Goal: Task Accomplishment & Management: Use online tool/utility

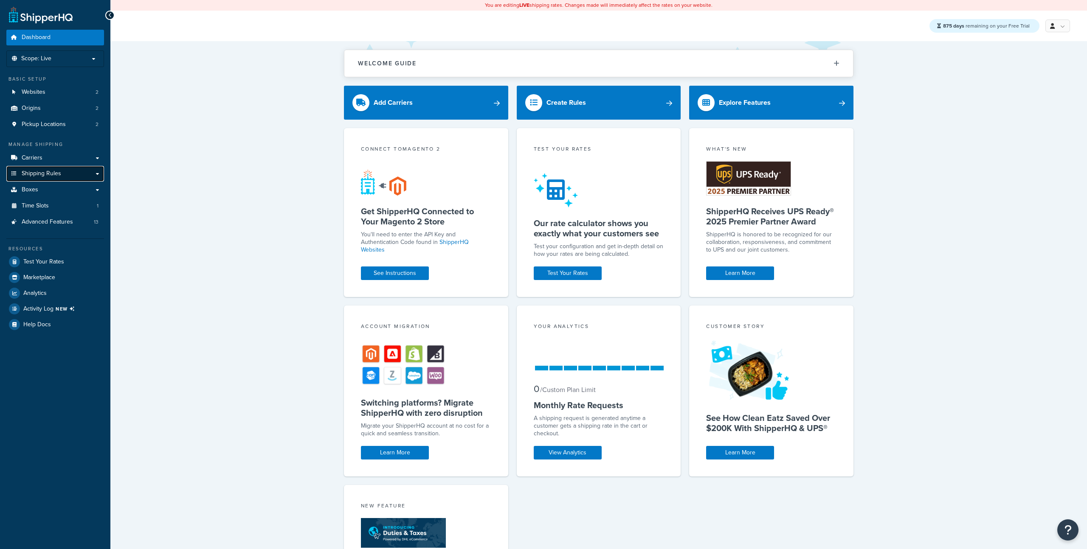
click at [68, 177] on link "Shipping Rules" at bounding box center [55, 174] width 98 height 16
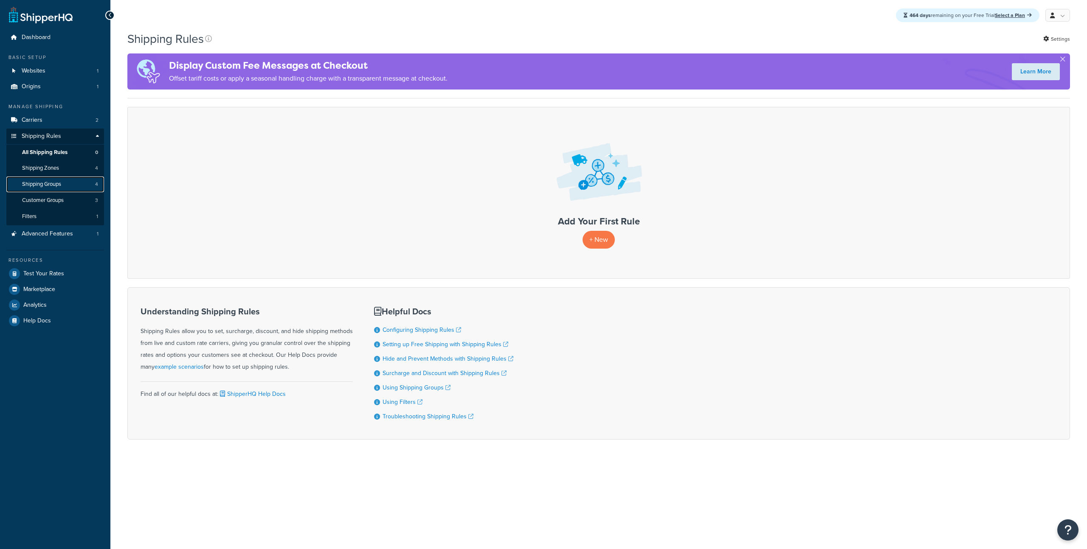
click at [59, 186] on span "Shipping Groups" at bounding box center [41, 184] width 39 height 7
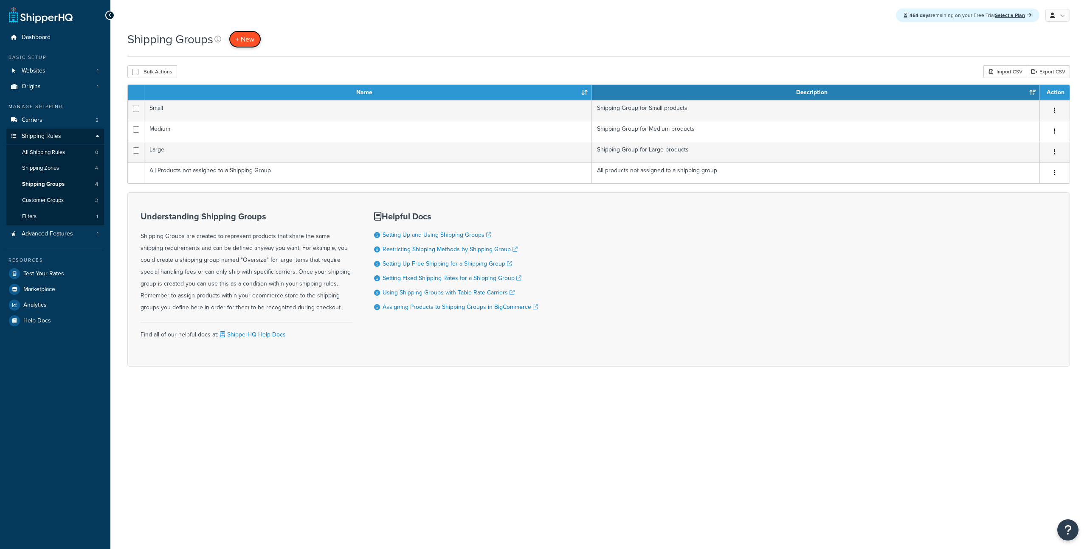
click at [248, 42] on span "+ New" at bounding box center [245, 39] width 19 height 10
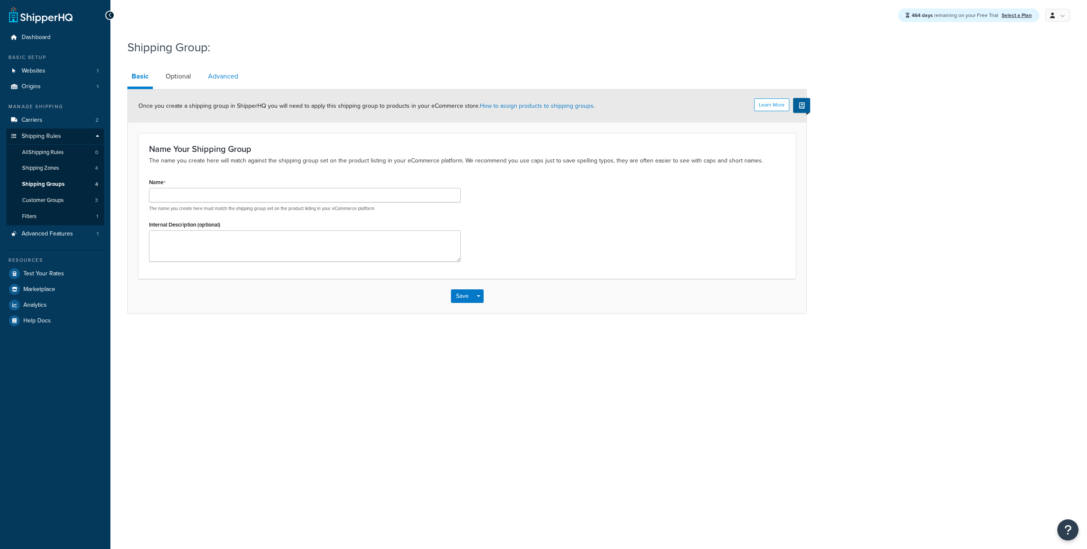
click at [220, 76] on link "Advanced" at bounding box center [223, 76] width 39 height 20
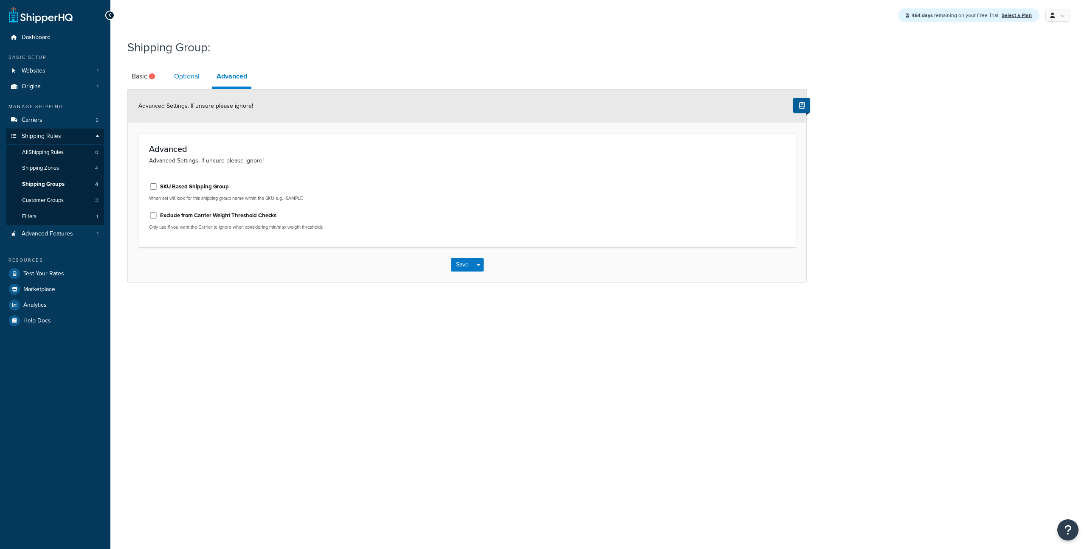
click at [186, 78] on link "Optional" at bounding box center [187, 76] width 34 height 20
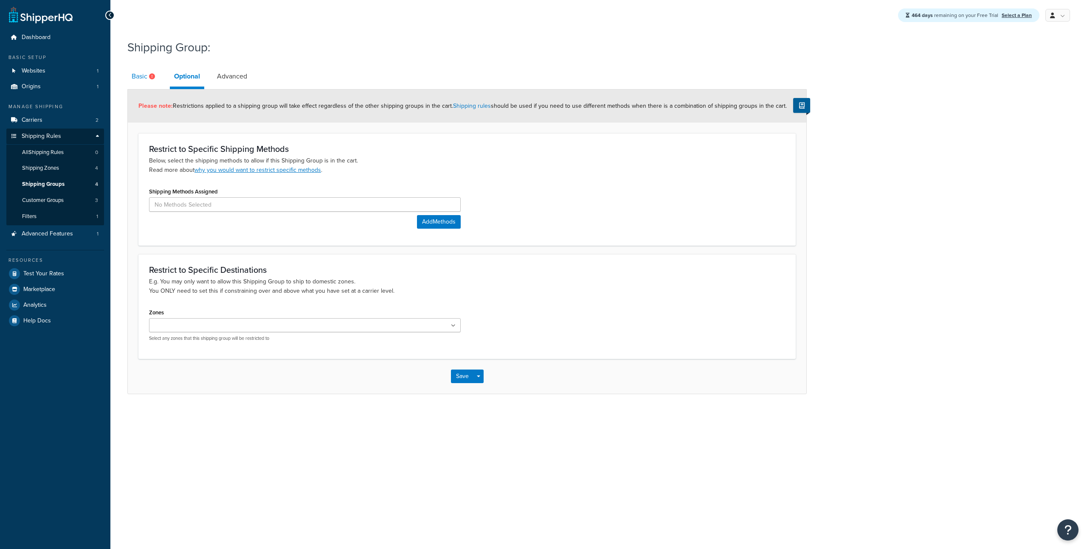
click at [152, 75] on icon at bounding box center [152, 76] width 6 height 6
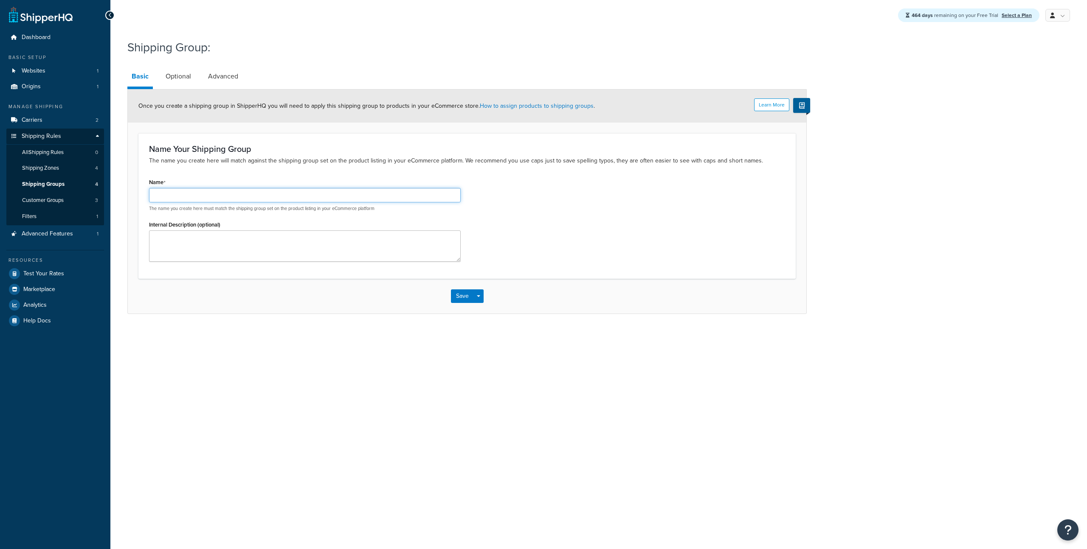
click at [194, 196] on input "Name" at bounding box center [305, 195] width 312 height 14
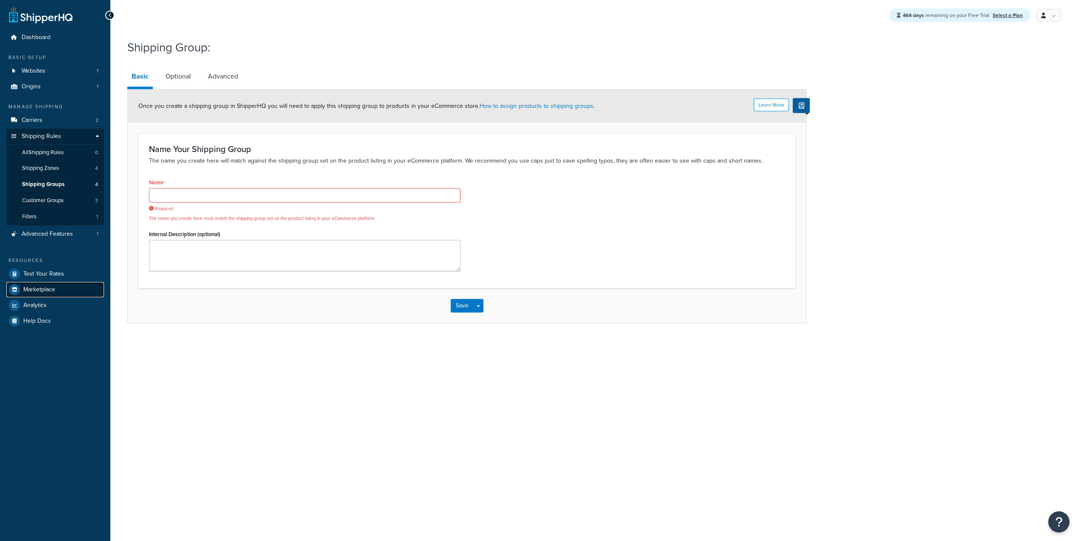
click at [48, 295] on link "Marketplace" at bounding box center [55, 289] width 98 height 15
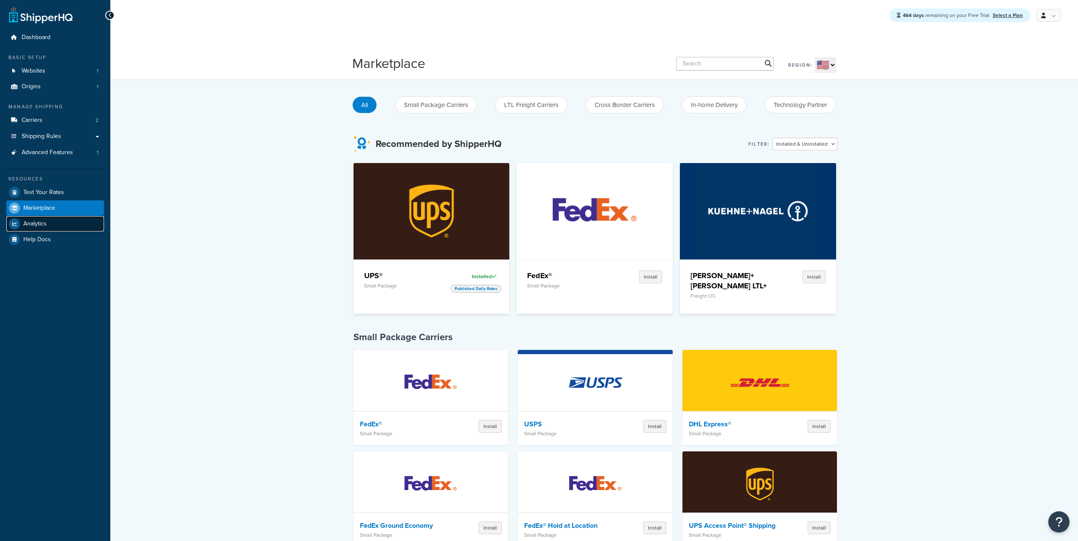
click at [46, 220] on span "Analytics" at bounding box center [34, 223] width 23 height 7
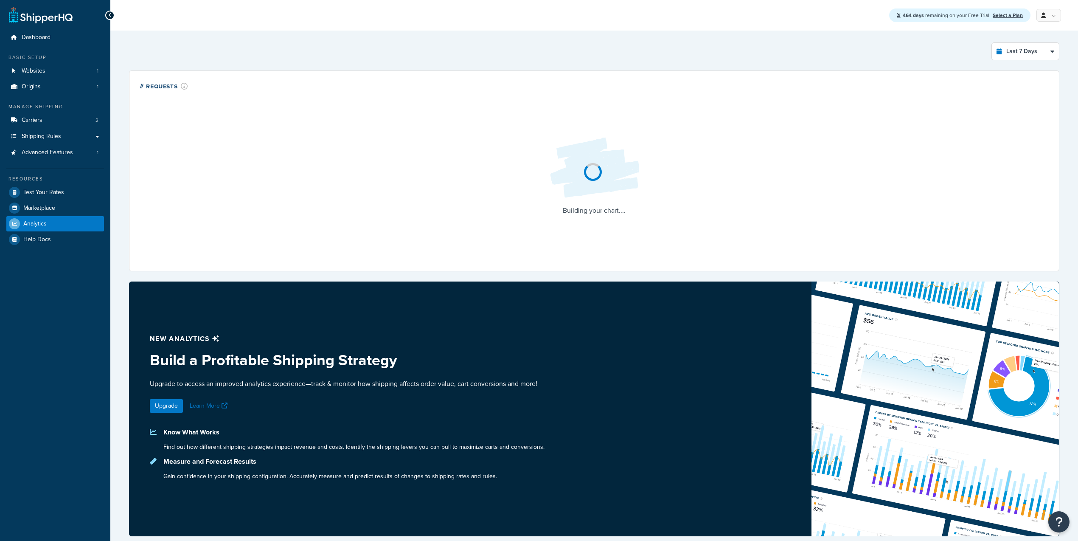
select select "last_7_days"
click at [1061, 12] on div "464 days remaining on your Free Trial Select a Plan My Profile Billing Global S…" at bounding box center [594, 15] width 968 height 31
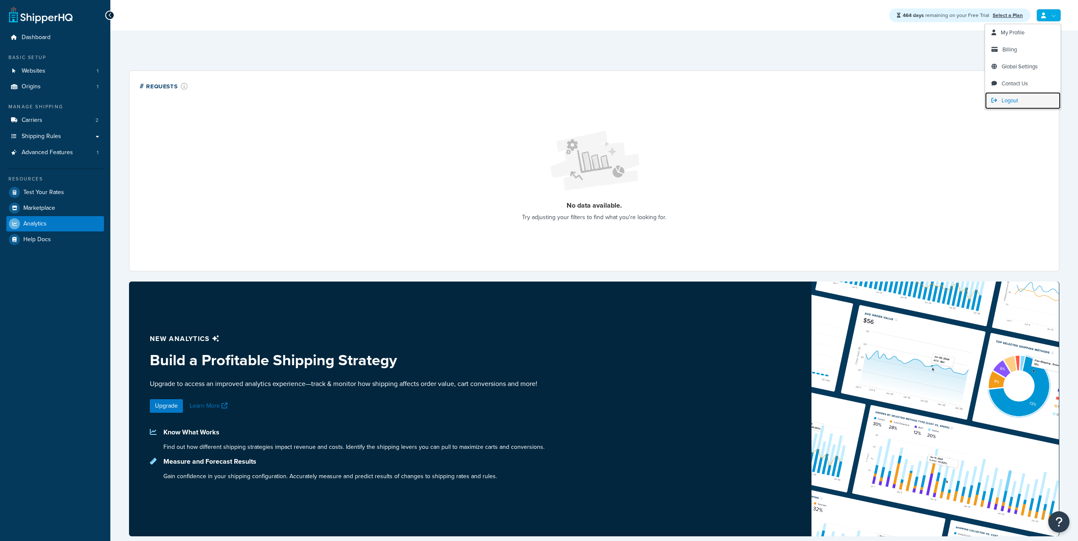
click at [1016, 99] on span "Logout" at bounding box center [1010, 100] width 17 height 8
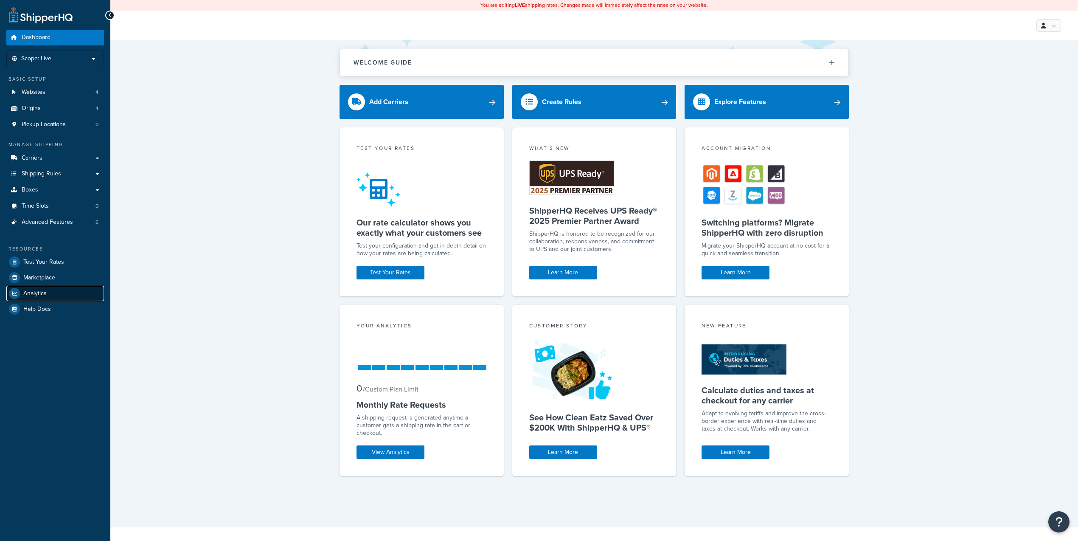
click at [48, 294] on link "Analytics" at bounding box center [55, 293] width 98 height 15
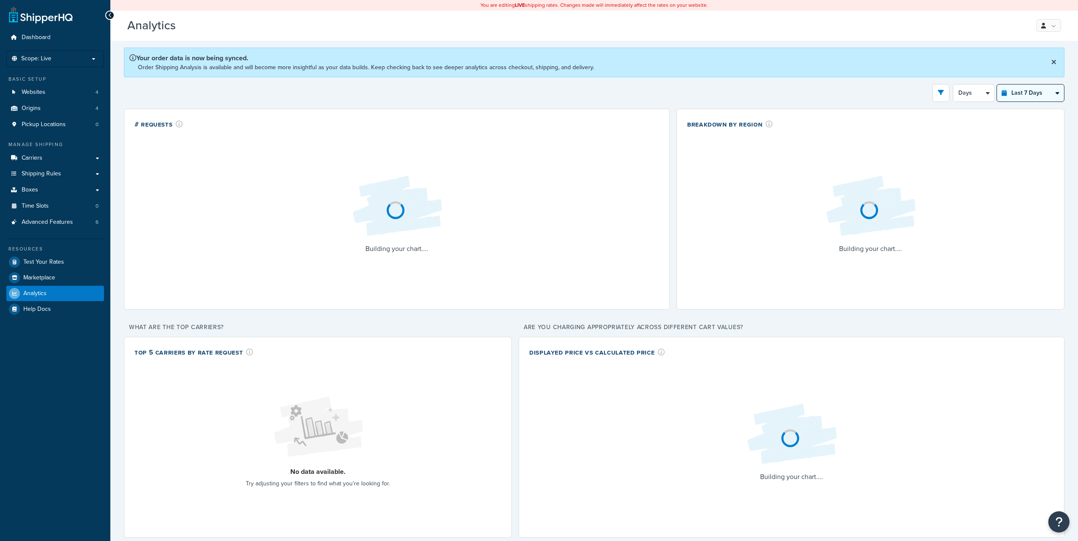
click at [1036, 97] on select "Last 24 Hours Last 7 Days Last 30 Days Last 3 Months Last 6 Months Last 12 Mont…" at bounding box center [1030, 92] width 67 height 17
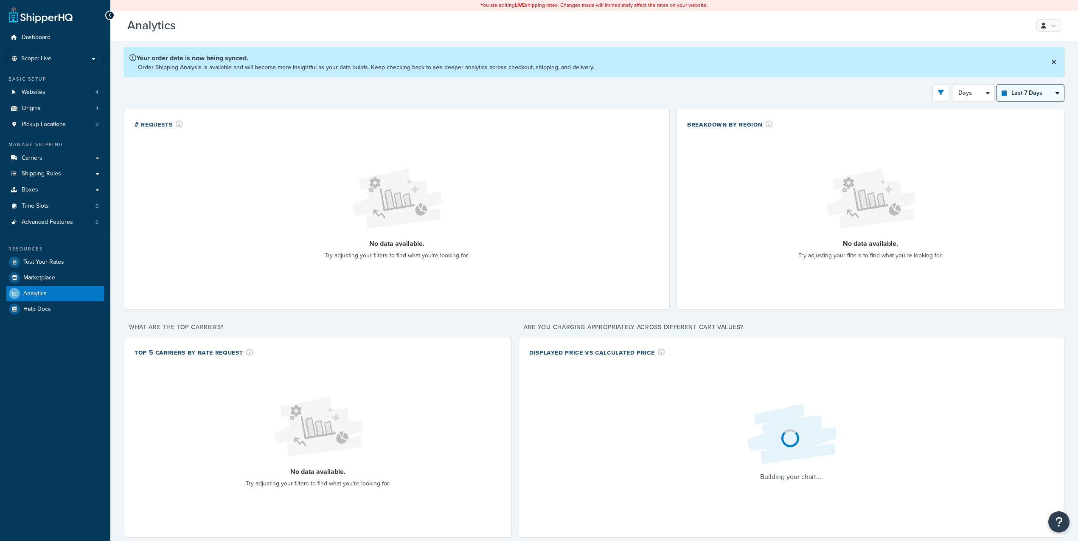
select select "last_3_months"
click at [997, 84] on select "Last 24 Hours Last 7 Days Last 30 Days Last 3 Months Last 6 Months Last 12 Mont…" at bounding box center [1030, 92] width 67 height 17
click at [987, 93] on select "Month Weeks" at bounding box center [977, 92] width 36 height 17
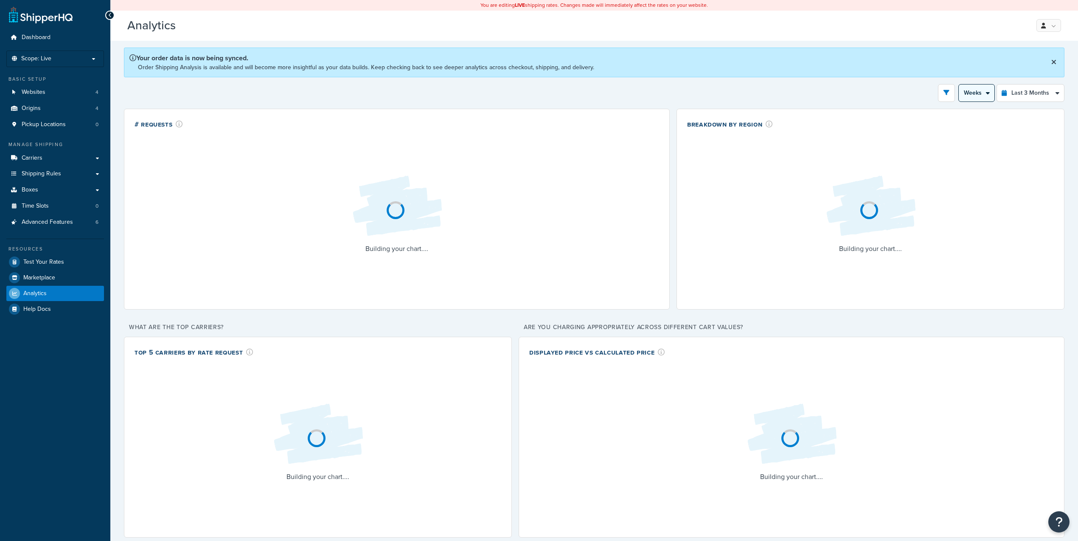
click at [959, 84] on select "Month Weeks" at bounding box center [977, 92] width 36 height 17
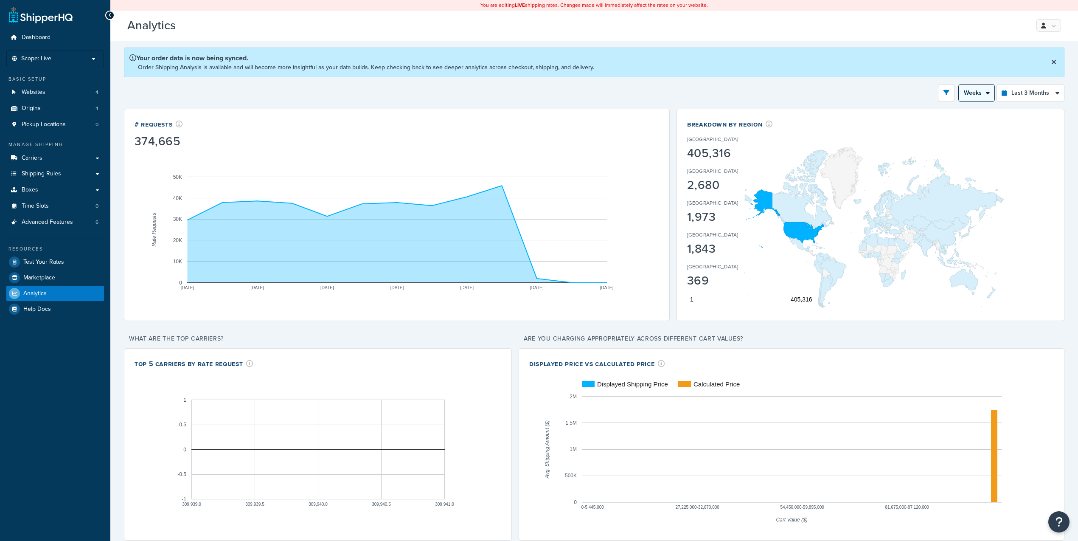
click at [983, 93] on select "Month Weeks" at bounding box center [977, 92] width 36 height 17
select select "1M"
click at [959, 84] on select "Month Weeks" at bounding box center [977, 92] width 36 height 17
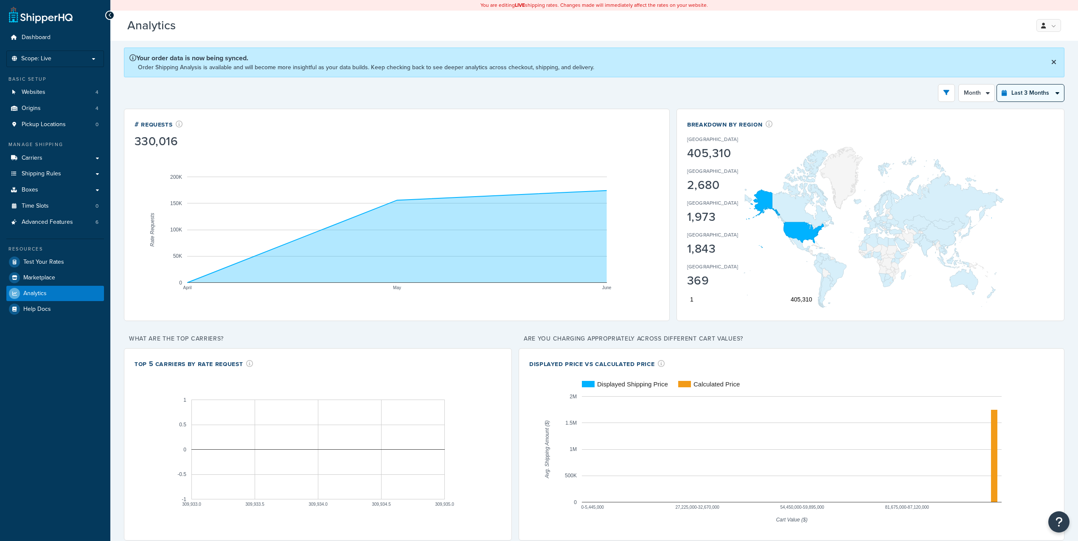
click at [1006, 97] on select "Last 24 Hours Last 7 Days Last 30 Days Last 3 Months Last 6 Months Last 12 Mont…" at bounding box center [1030, 92] width 67 height 17
select select "last_6_months"
click at [997, 84] on select "Last 24 Hours Last 7 Days Last 30 Days Last 3 Months Last 6 Months Last 12 Mont…" at bounding box center [1030, 92] width 67 height 17
select select "1w"
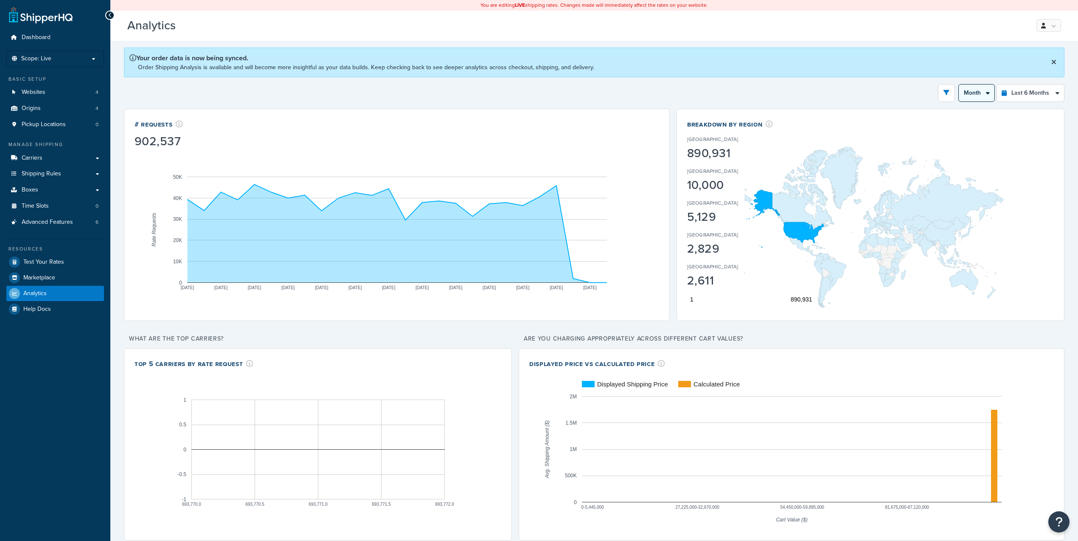
click at [982, 95] on select "Month Weeks" at bounding box center [977, 92] width 36 height 17
click at [940, 95] on button "open filter drawer" at bounding box center [946, 93] width 17 height 18
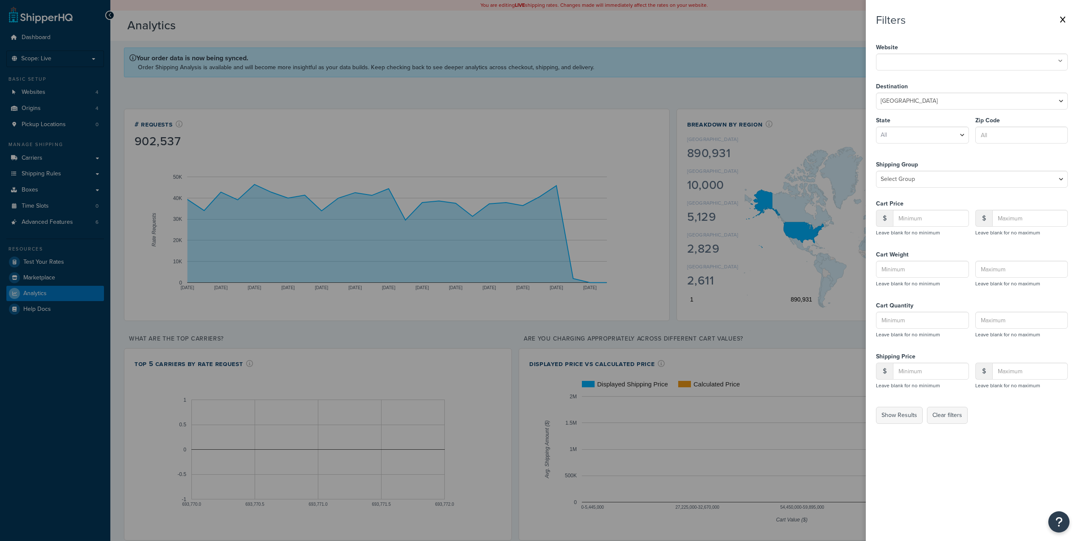
click at [947, 71] on div "Website ShipperHQ Test Store Sporty's Preferred Living Sporty's Tool Shop Sport…" at bounding box center [972, 56] width 192 height 39
click at [945, 57] on ul at bounding box center [972, 61] width 192 height 17
click at [886, 425] on nav "Filters Website Sporty's Tool Shop ShipperHQ Test Store Sporty's Preferred Livi…" at bounding box center [972, 270] width 212 height 541
click at [887, 419] on button "Show Results" at bounding box center [899, 415] width 47 height 17
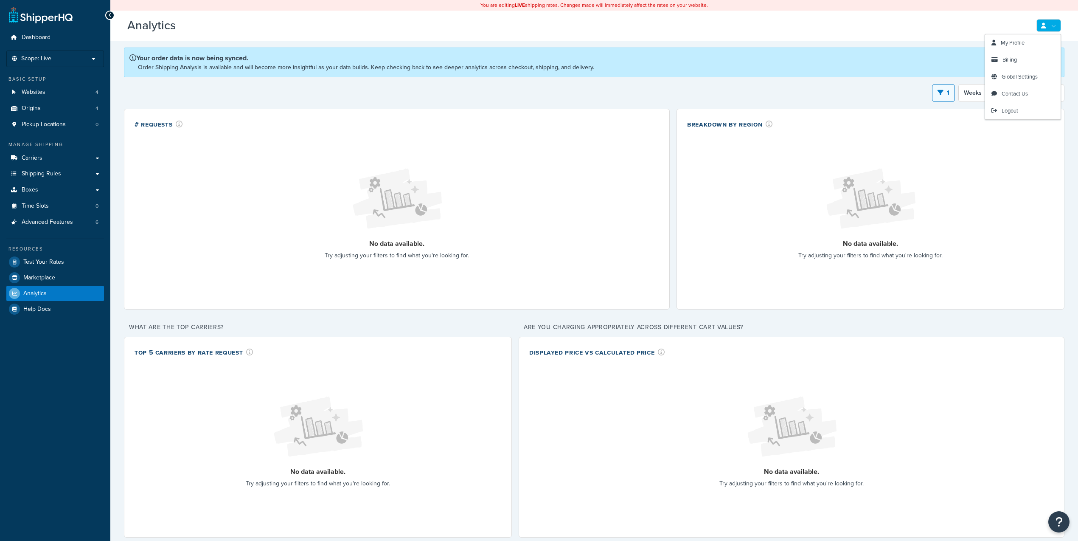
click at [1048, 24] on link at bounding box center [1049, 25] width 25 height 13
click at [1011, 106] on link "Logout" at bounding box center [1023, 110] width 76 height 17
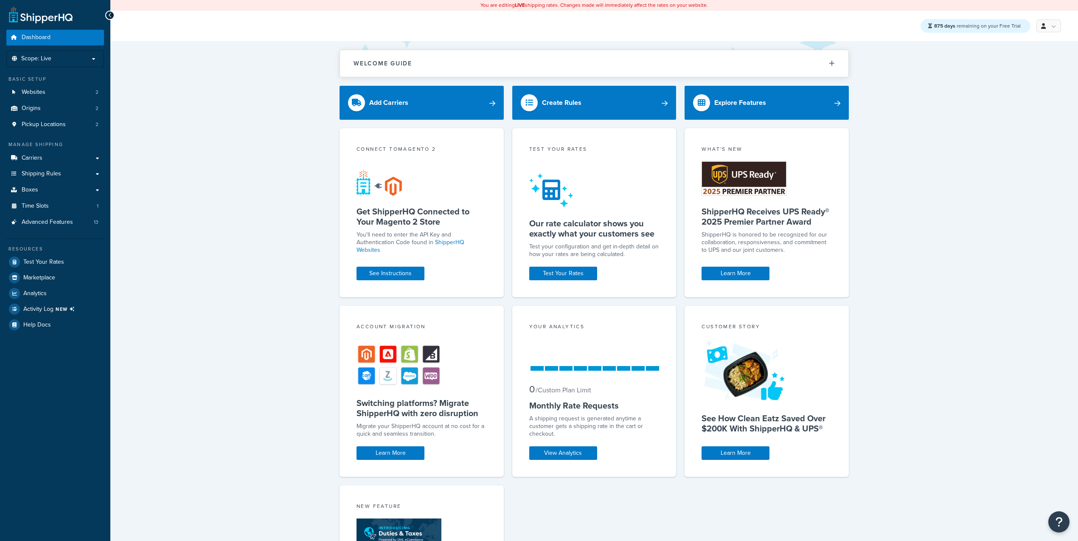
click at [163, 372] on div "Welcome Guide ShipperHQ: An Overview Carrier Setup Shipping Rules Overview Comm…" at bounding box center [594, 362] width 968 height 642
click at [56, 265] on span "Test Your Rates" at bounding box center [43, 262] width 41 height 7
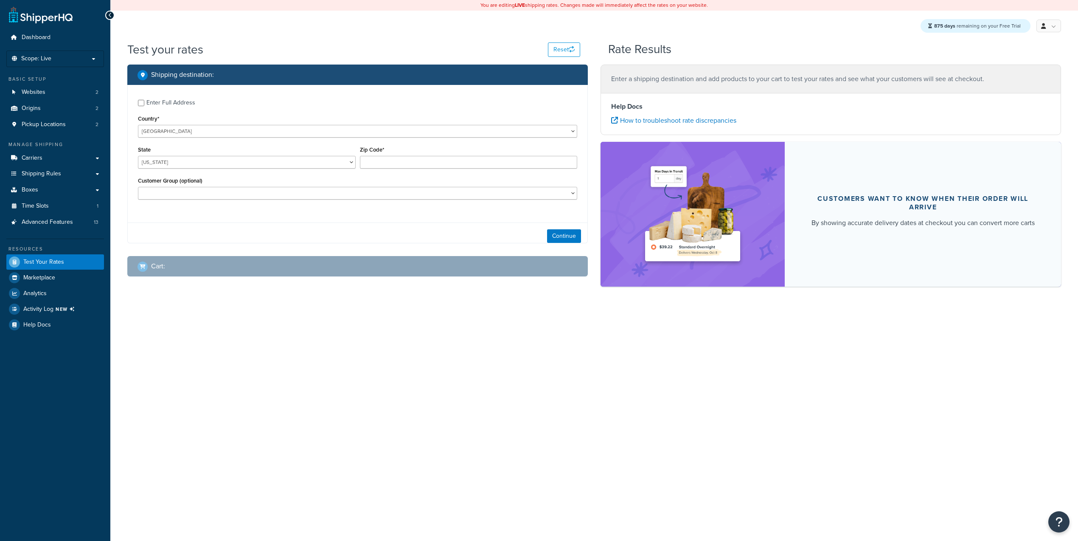
click at [403, 151] on div "Zip Code*" at bounding box center [469, 156] width 218 height 25
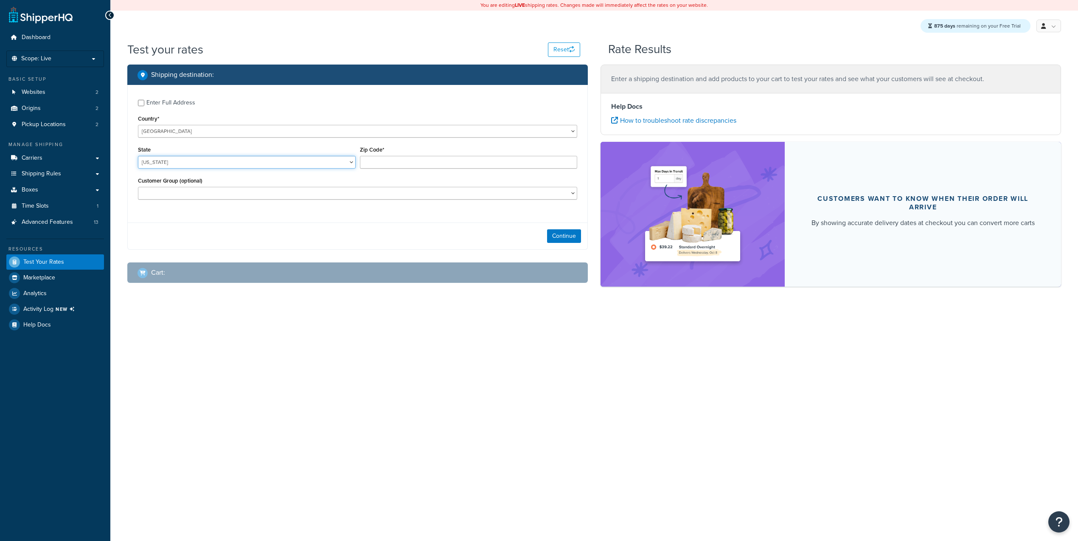
click at [234, 163] on select "[US_STATE] [US_STATE] [US_STATE] [US_STATE] [US_STATE] Armed Forces Americas Ar…" at bounding box center [247, 162] width 218 height 13
select select "[GEOGRAPHIC_DATA]"
click at [138, 156] on select "[US_STATE] [US_STATE] [US_STATE] [US_STATE] [US_STATE] Armed Forces Americas Ar…" at bounding box center [247, 162] width 218 height 13
click at [374, 162] on input "Zip Code*" at bounding box center [469, 162] width 218 height 13
type input "78705"
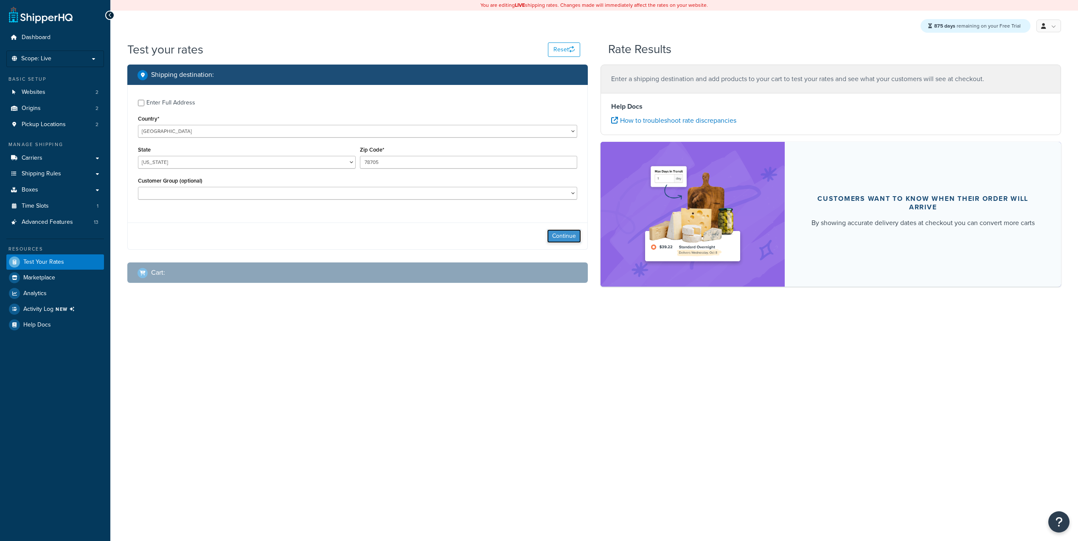
click at [565, 242] on button "Continue" at bounding box center [564, 236] width 34 height 14
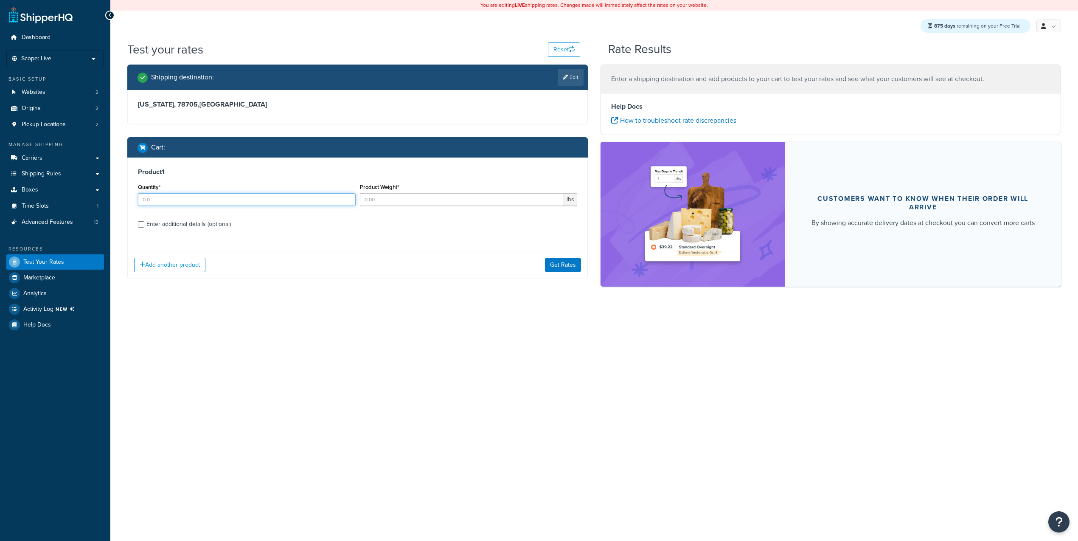
click at [191, 194] on input "Quantity*" at bounding box center [247, 199] width 218 height 13
type input "1"
click at [401, 197] on input "Product Weight*" at bounding box center [462, 199] width 205 height 13
type input "11"
click at [550, 261] on button "Get Rates" at bounding box center [563, 265] width 36 height 14
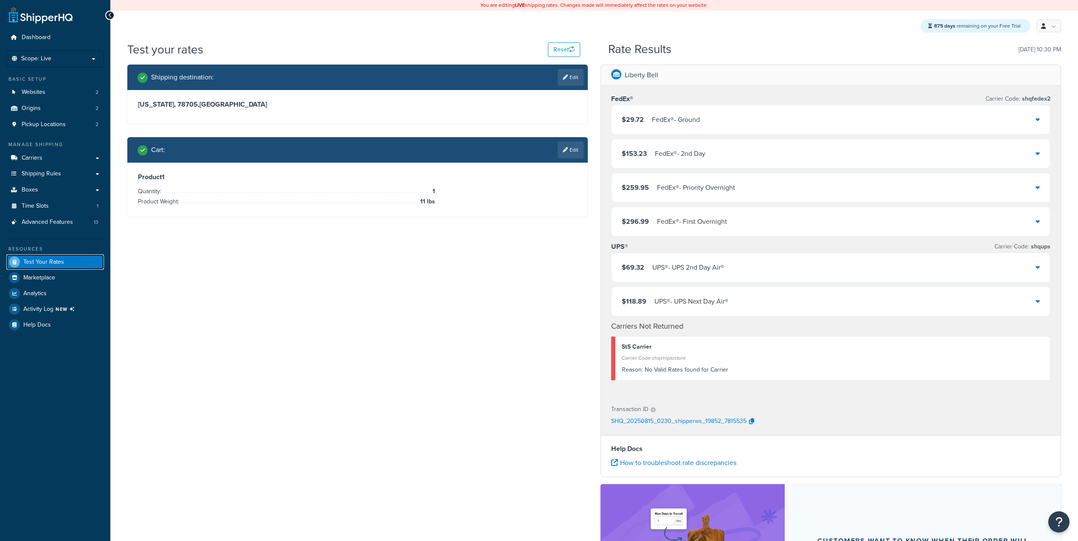
click at [52, 260] on span "Test Your Rates" at bounding box center [43, 262] width 41 height 7
click at [56, 149] on div "Manage Shipping Carriers Carriers All Carriers 13 Method Merging Rules 0 Custom…" at bounding box center [55, 185] width 98 height 89
click at [58, 158] on link "Carriers" at bounding box center [55, 158] width 98 height 16
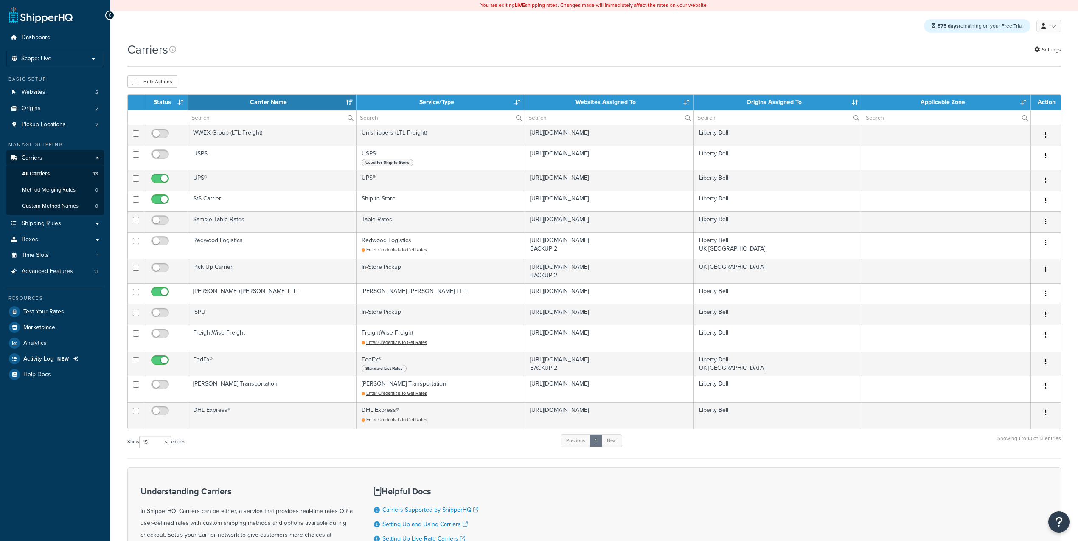
select select "15"
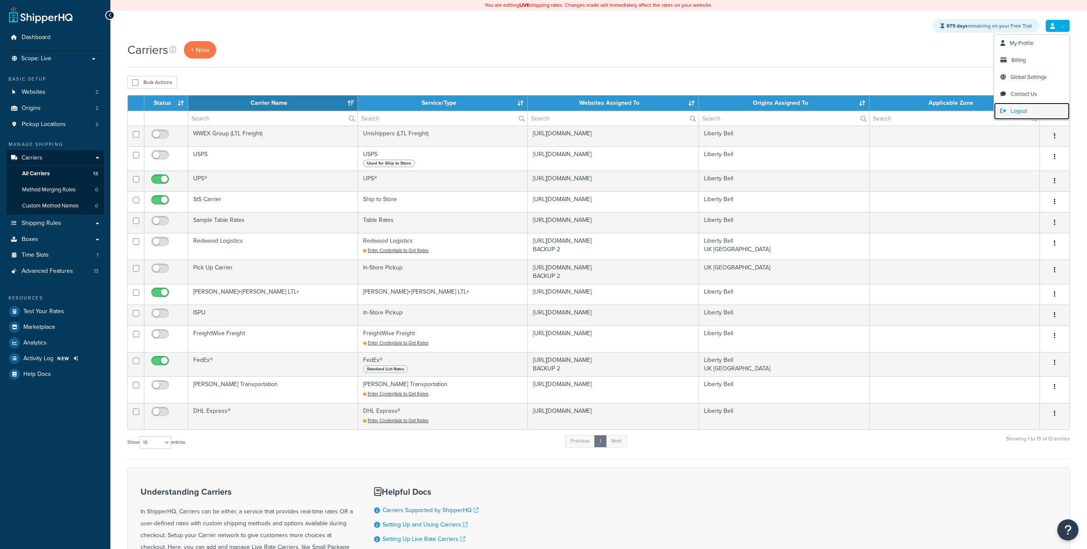
click at [1016, 110] on span "Logout" at bounding box center [1019, 111] width 17 height 8
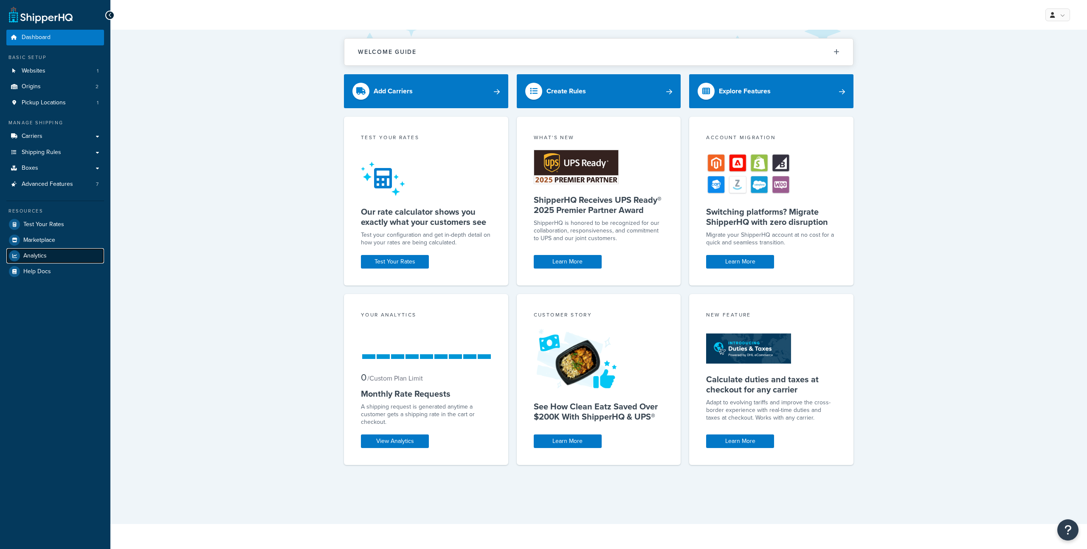
click at [48, 258] on link "Analytics" at bounding box center [55, 255] width 98 height 15
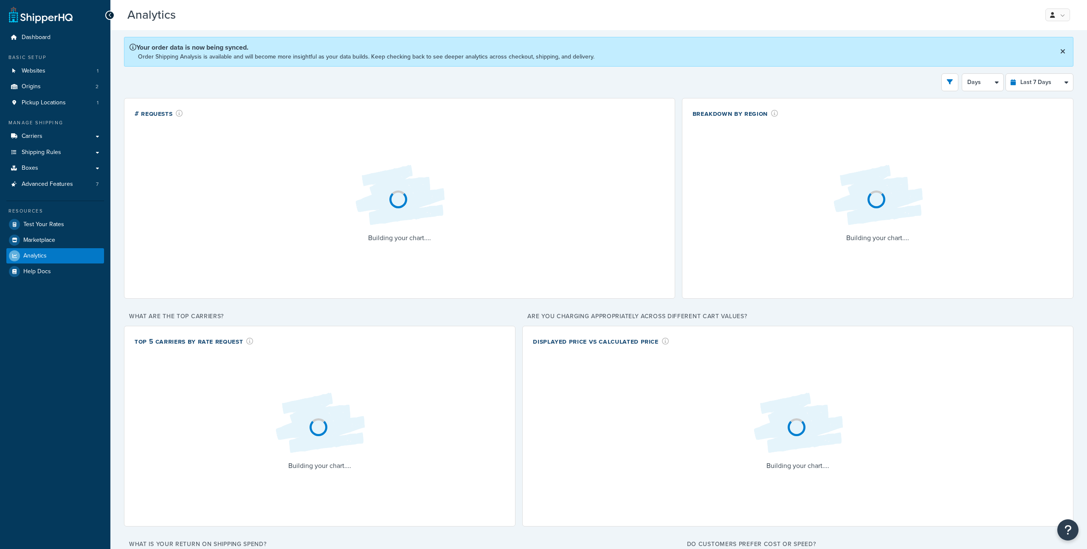
select select "last_7_days"
click at [987, 83] on select "Days 12 Hours 6 Hours" at bounding box center [982, 82] width 41 height 17
select select "6h"
click at [962, 74] on select "Days 12 Hours 6 Hours" at bounding box center [982, 82] width 41 height 17
click at [1030, 80] on select "Last 24 Hours Last 7 Days Last 30 Days Last 3 Months Last 6 Months Last 12 Mont…" at bounding box center [1039, 82] width 67 height 17
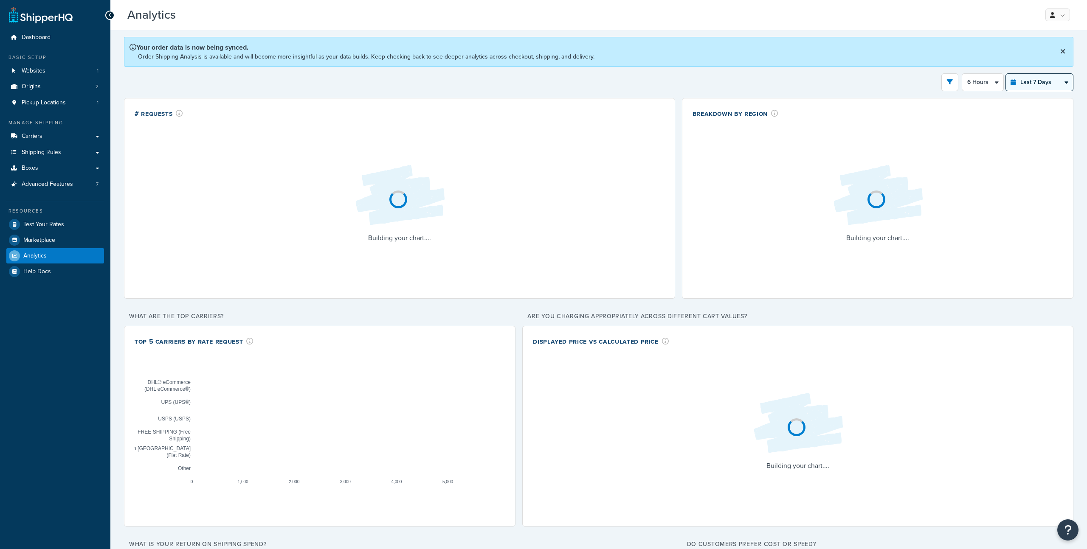
select select "last_3_months"
click at [1006, 74] on select "Last 24 Hours Last 7 Days Last 30 Days Last 3 Months Last 6 Months Last 12 Mont…" at bounding box center [1039, 82] width 67 height 17
select select "1w"
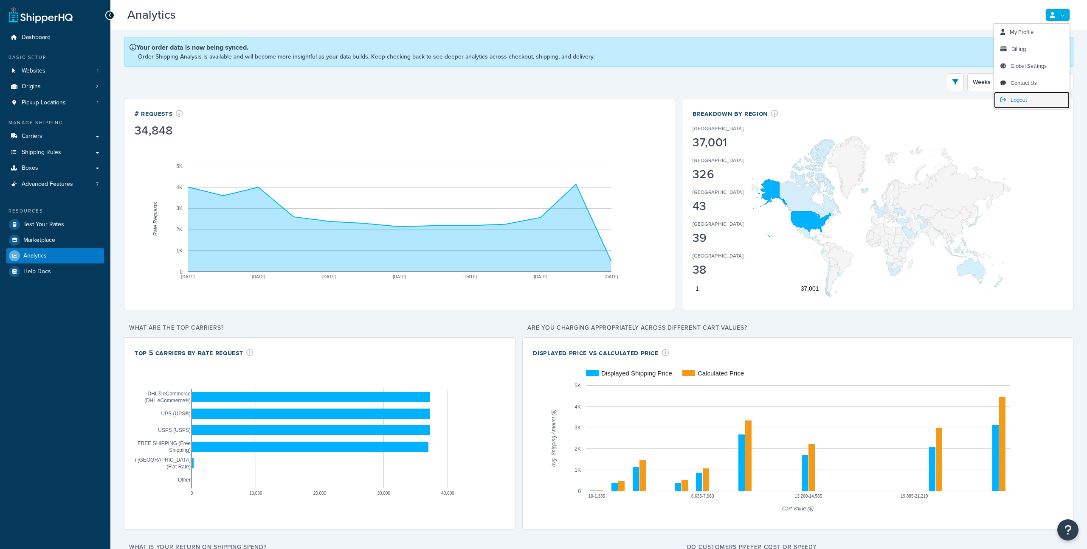
click at [1024, 107] on link "Logout" at bounding box center [1032, 100] width 76 height 17
click at [1023, 104] on link "Logout" at bounding box center [1032, 100] width 76 height 17
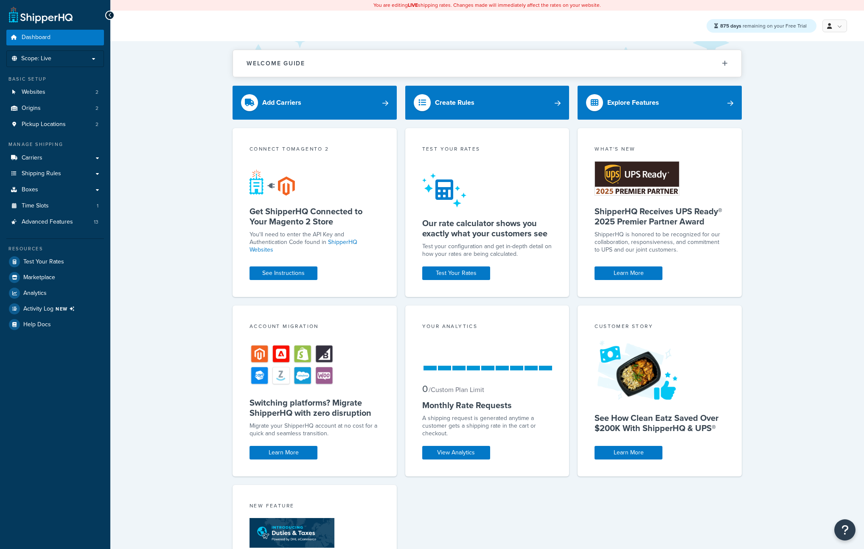
click at [77, 231] on ul "Dashboard Scope: Live Basic Setup Websites 2 Origins 2 Pickup Locations 2 Manag…" at bounding box center [55, 181] width 98 height 303
click at [60, 226] on span "Advanced Features" at bounding box center [47, 222] width 51 height 7
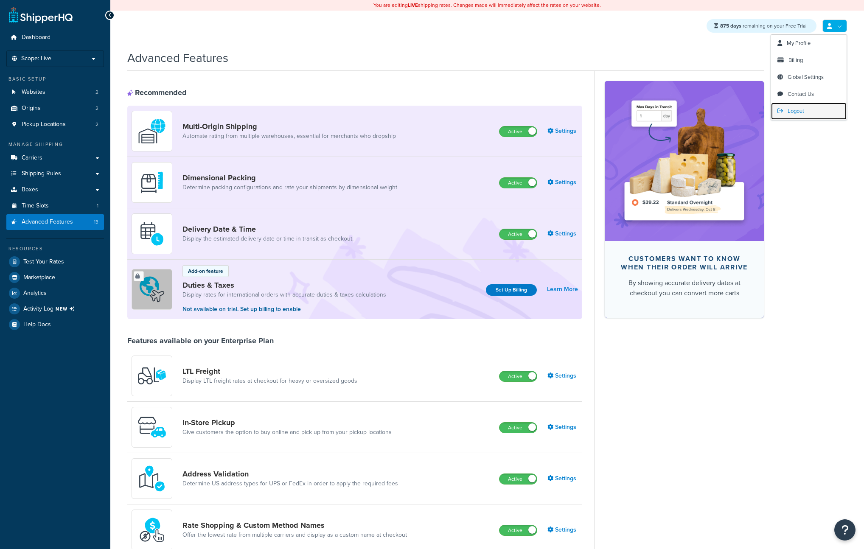
click at [802, 113] on span "Logout" at bounding box center [796, 111] width 17 height 8
